Goal: Browse casually

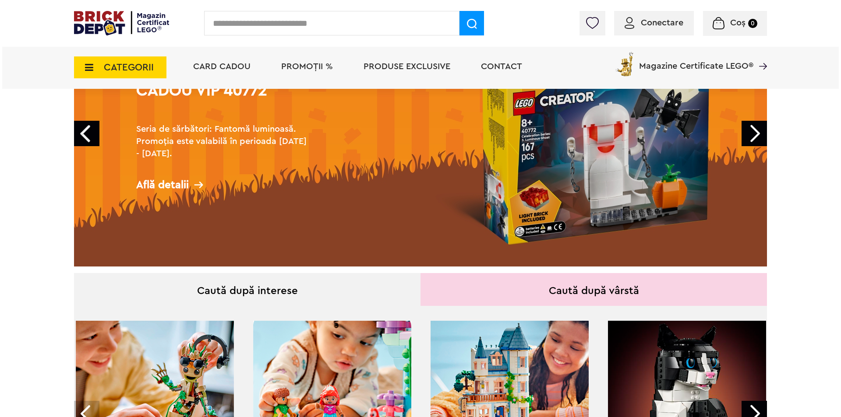
scroll to position [88, 0]
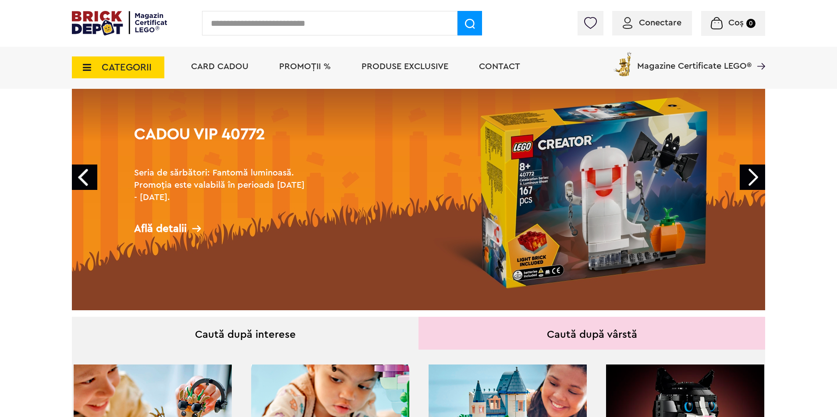
click at [138, 72] on span "CATEGORII" at bounding box center [127, 68] width 50 height 10
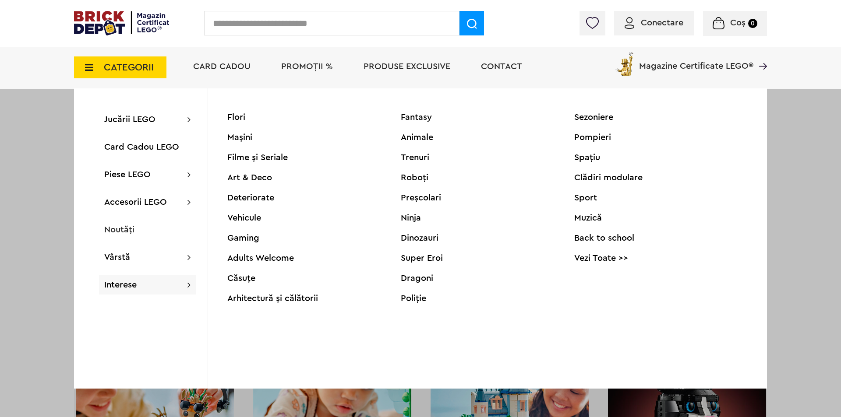
click at [145, 290] on div "Interese [PERSON_NAME] Filme și Seriale Art & Deco Deteriorate Vehicule Gaming …" at bounding box center [147, 285] width 97 height 19
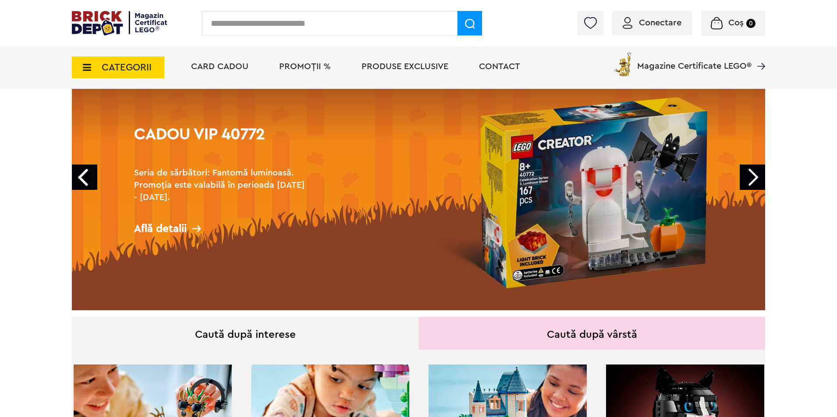
click at [131, 64] on span "CATEGORII" at bounding box center [127, 68] width 50 height 10
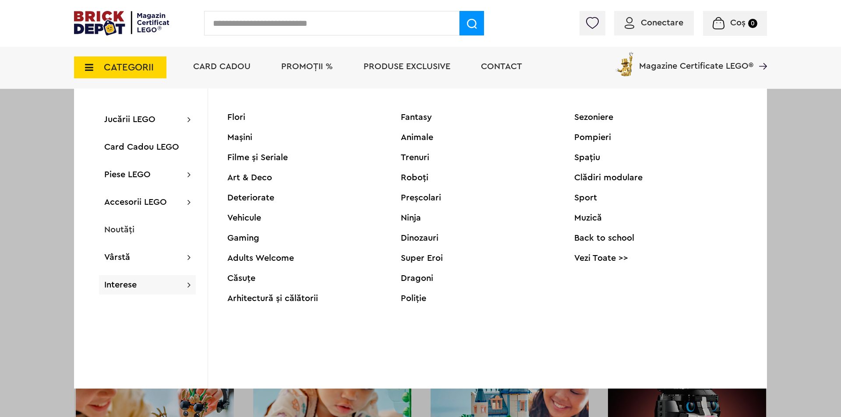
click at [596, 257] on link "Vezi Toate >>" at bounding box center [660, 258] width 173 height 9
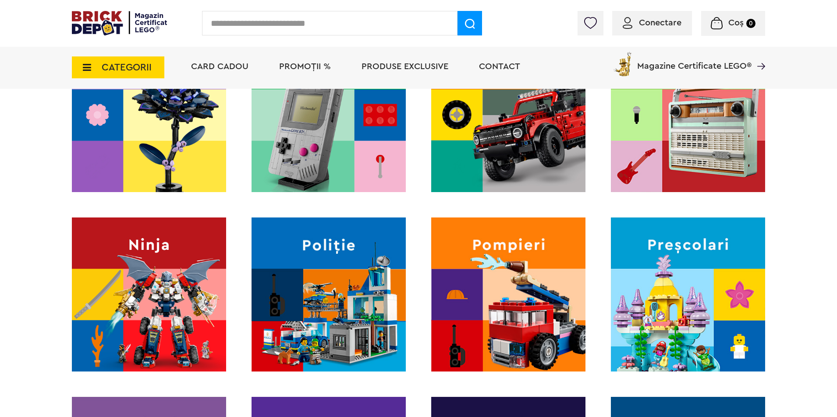
scroll to position [832, 0]
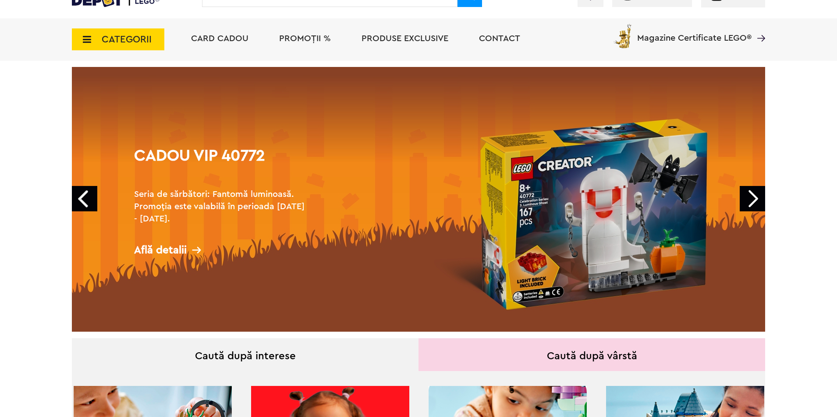
scroll to position [72, 0]
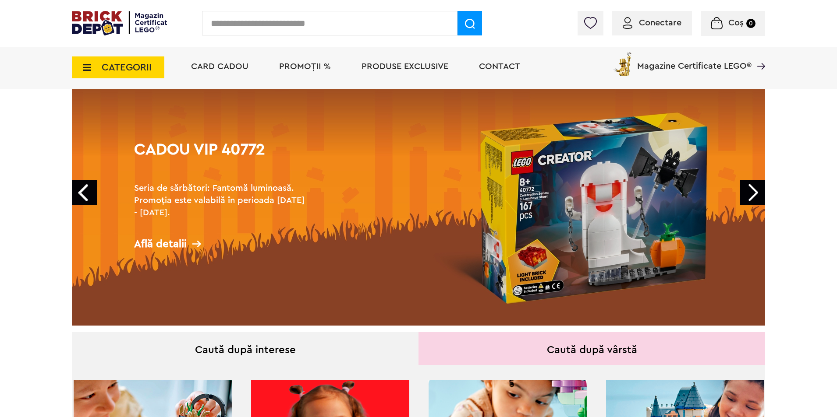
click at [277, 28] on input "text" at bounding box center [329, 23] width 255 height 25
